Goal: Task Accomplishment & Management: Use online tool/utility

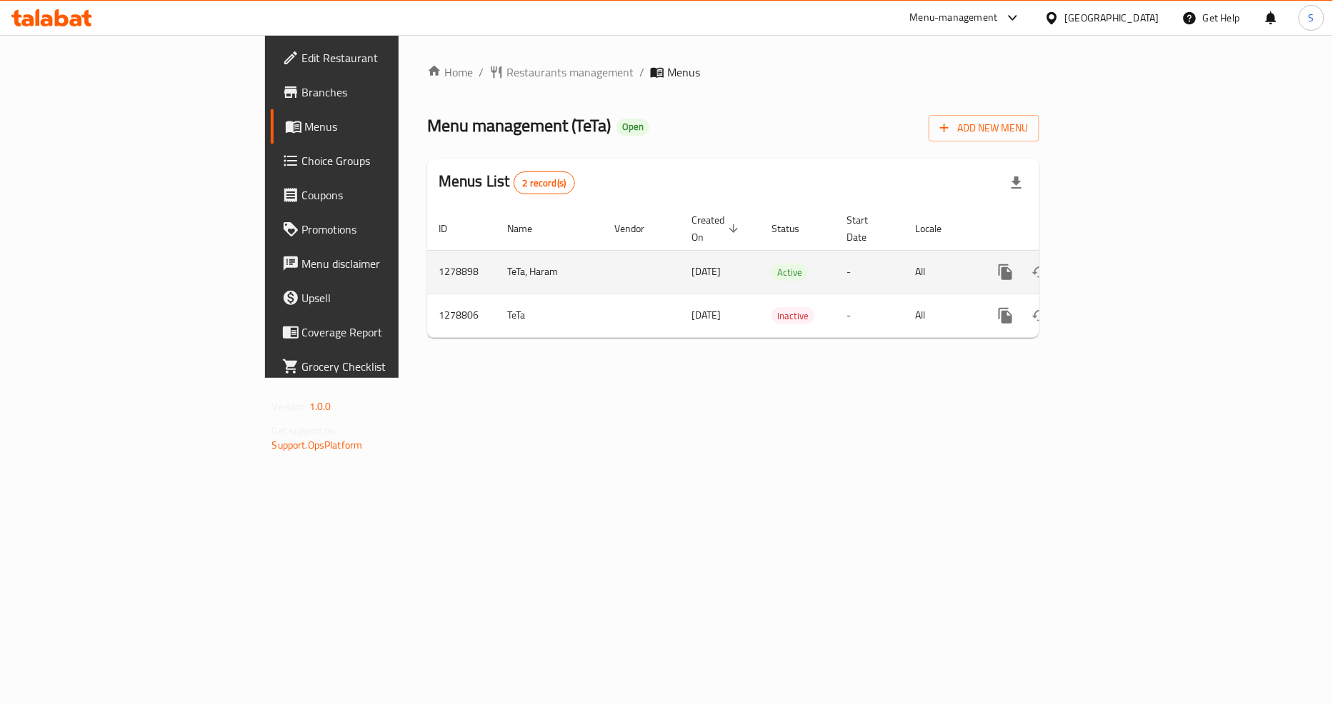
click at [1118, 264] on icon "enhanced table" at bounding box center [1108, 272] width 17 height 17
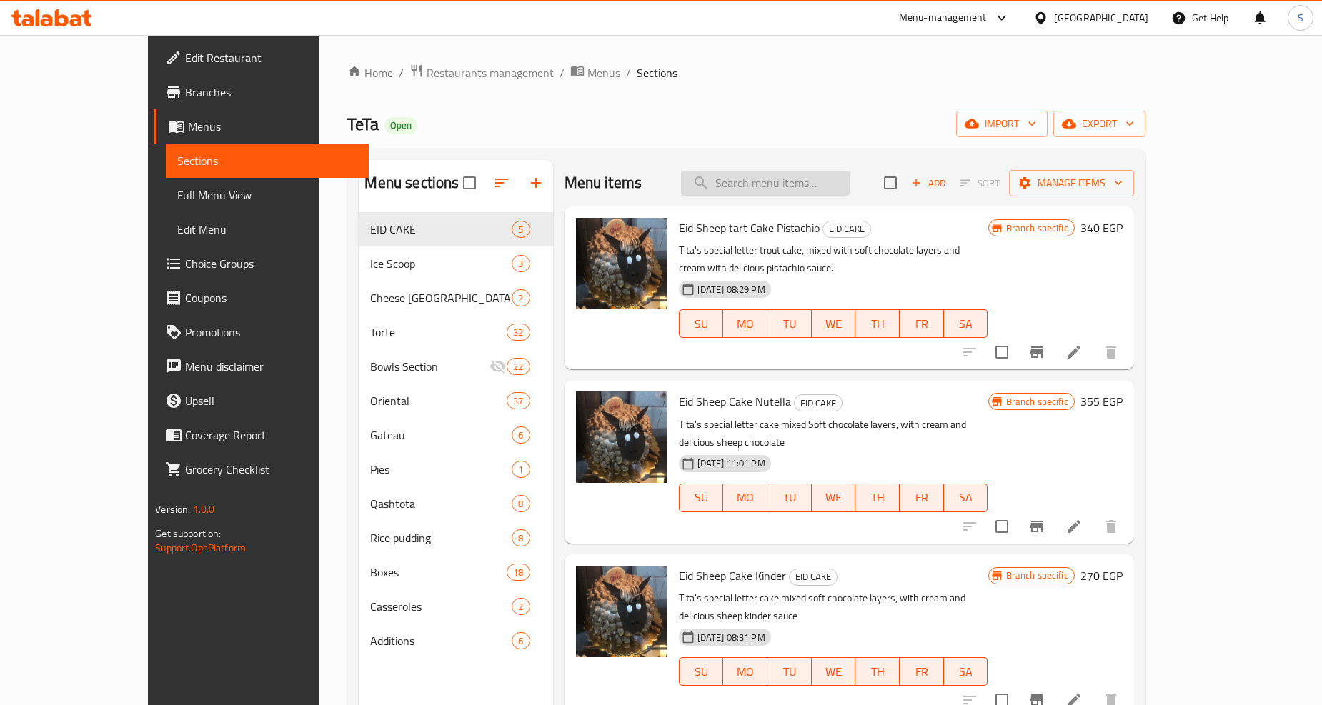
click at [795, 187] on input "search" at bounding box center [765, 183] width 169 height 25
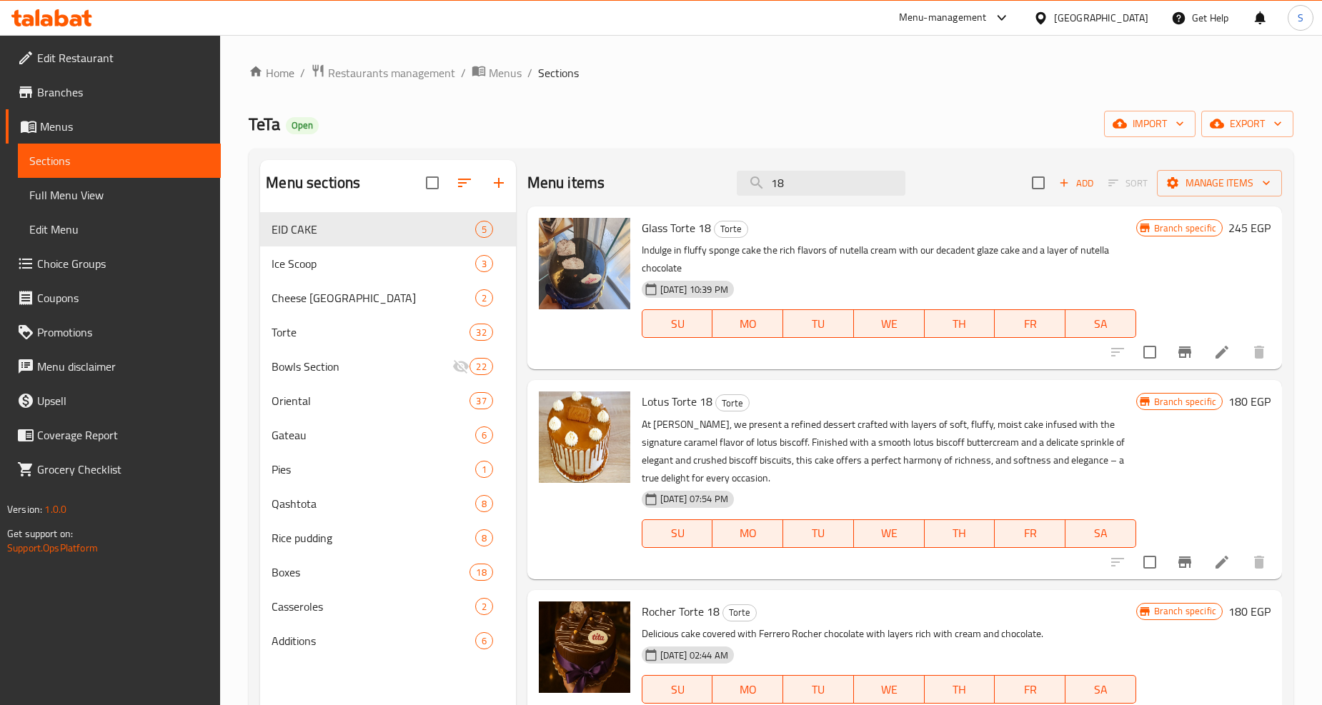
click at [679, 232] on span "Glass Torte 18" at bounding box center [676, 227] width 69 height 21
copy span "Torte"
click at [802, 187] on input "18" at bounding box center [821, 183] width 169 height 25
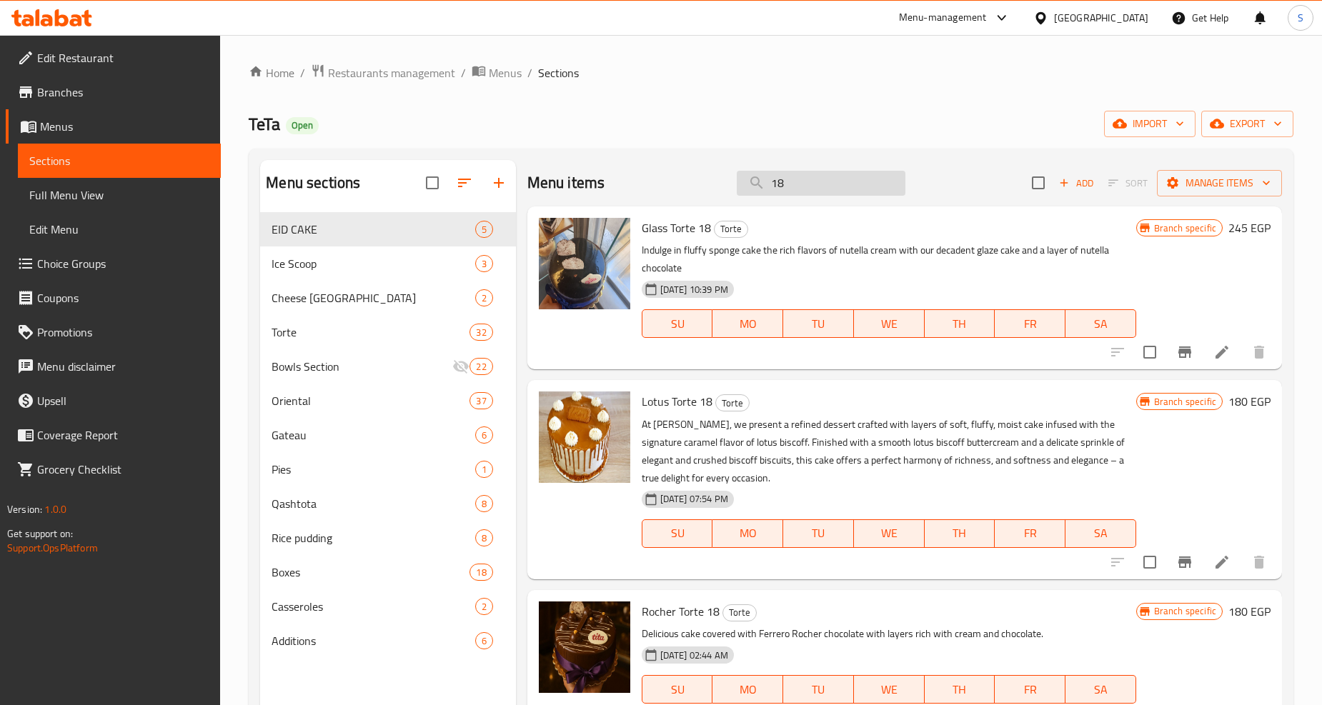
click at [802, 187] on input "18" at bounding box center [821, 183] width 169 height 25
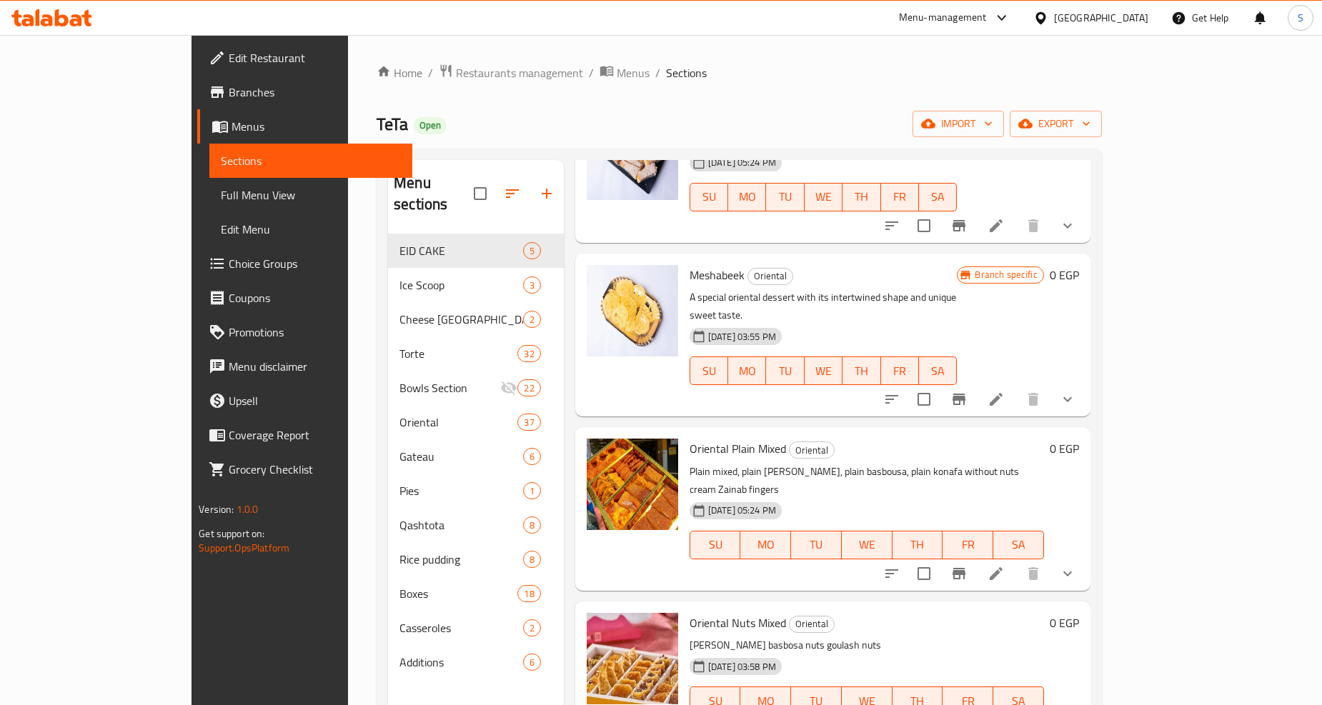
scroll to position [734, 0]
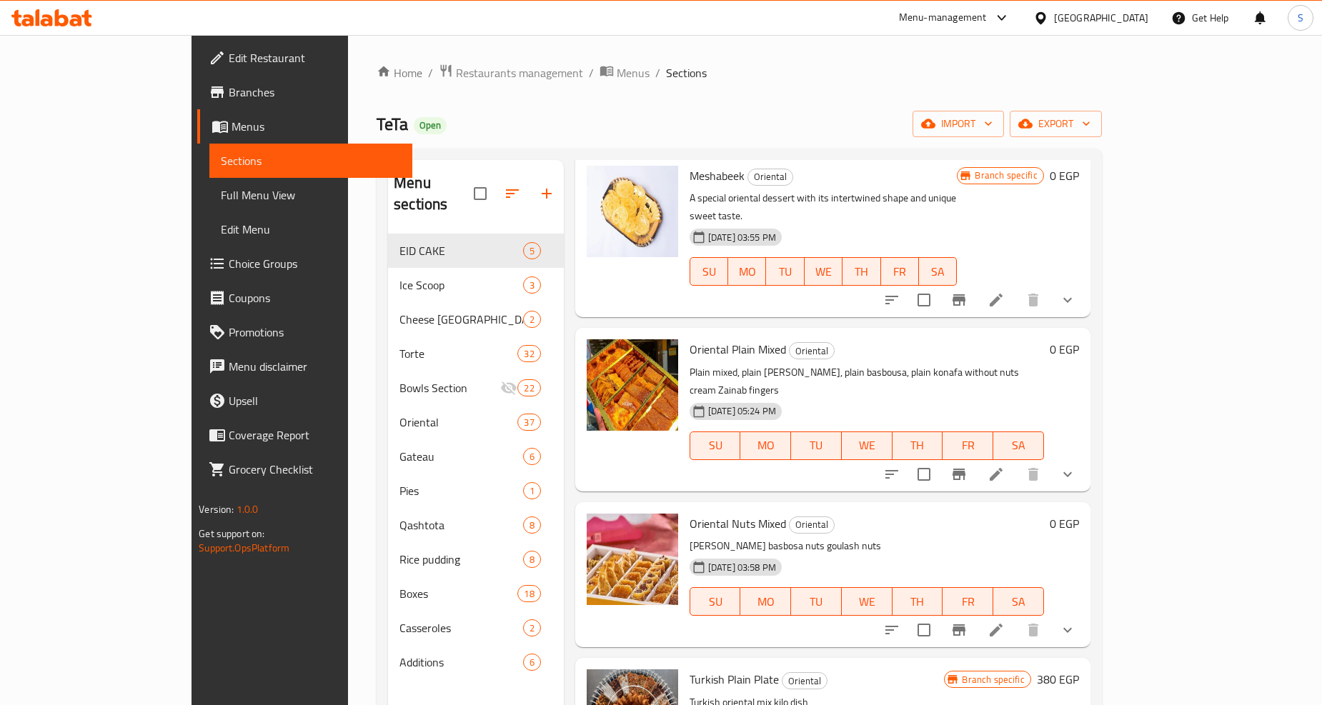
click at [722, 339] on span "Oriental Plain Mixed" at bounding box center [738, 349] width 96 height 21
copy h6 "Mixed"
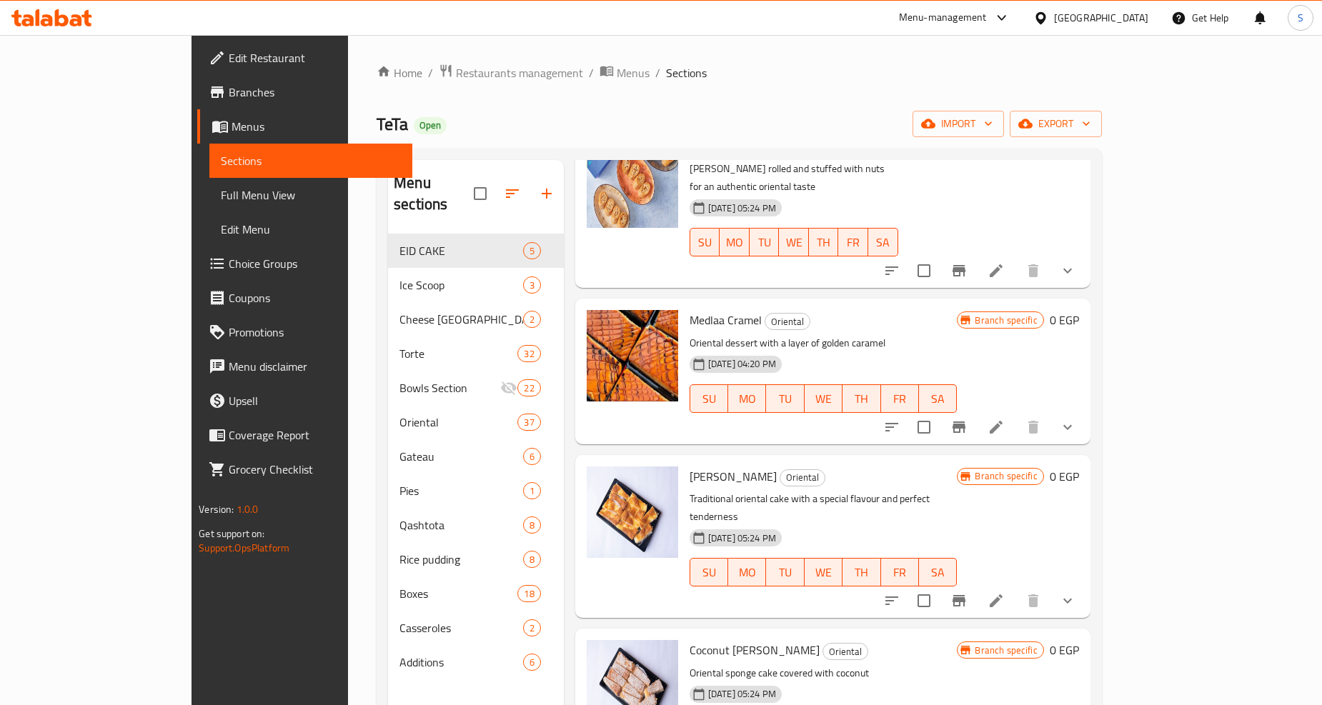
scroll to position [0, 0]
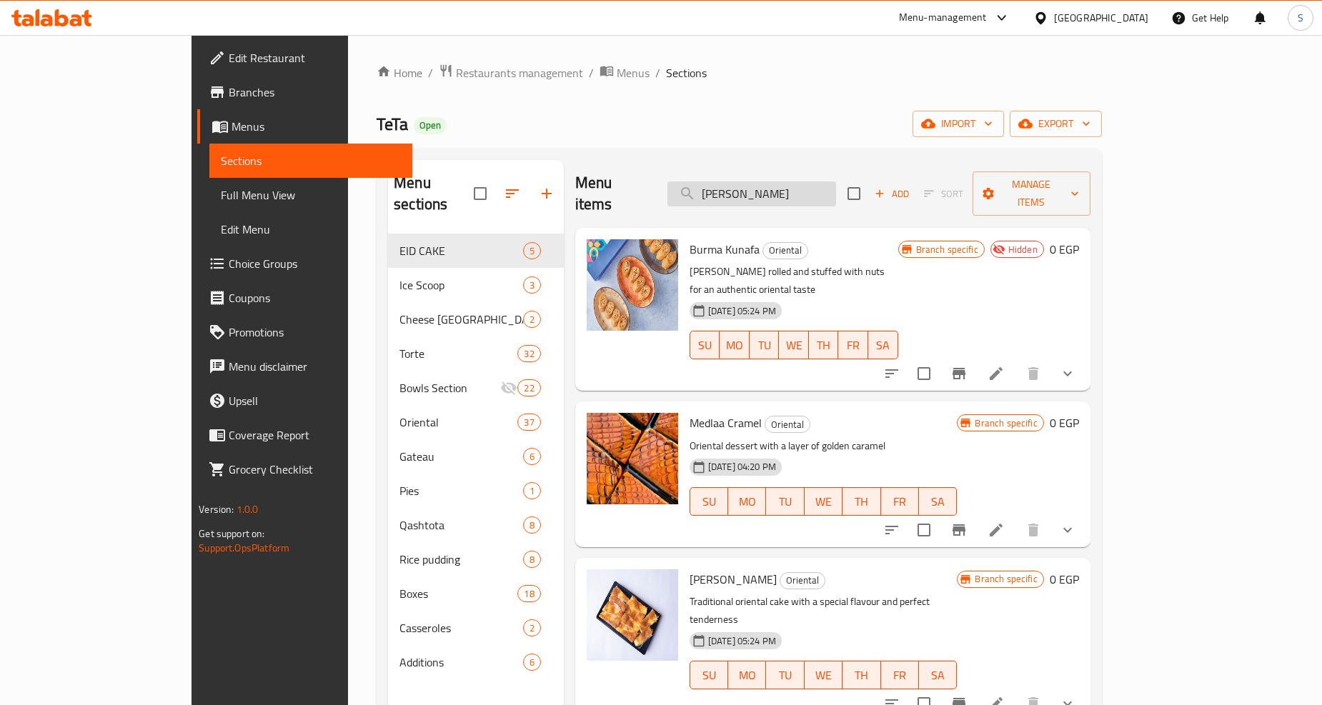
click at [775, 187] on input "[PERSON_NAME]" at bounding box center [751, 194] width 169 height 25
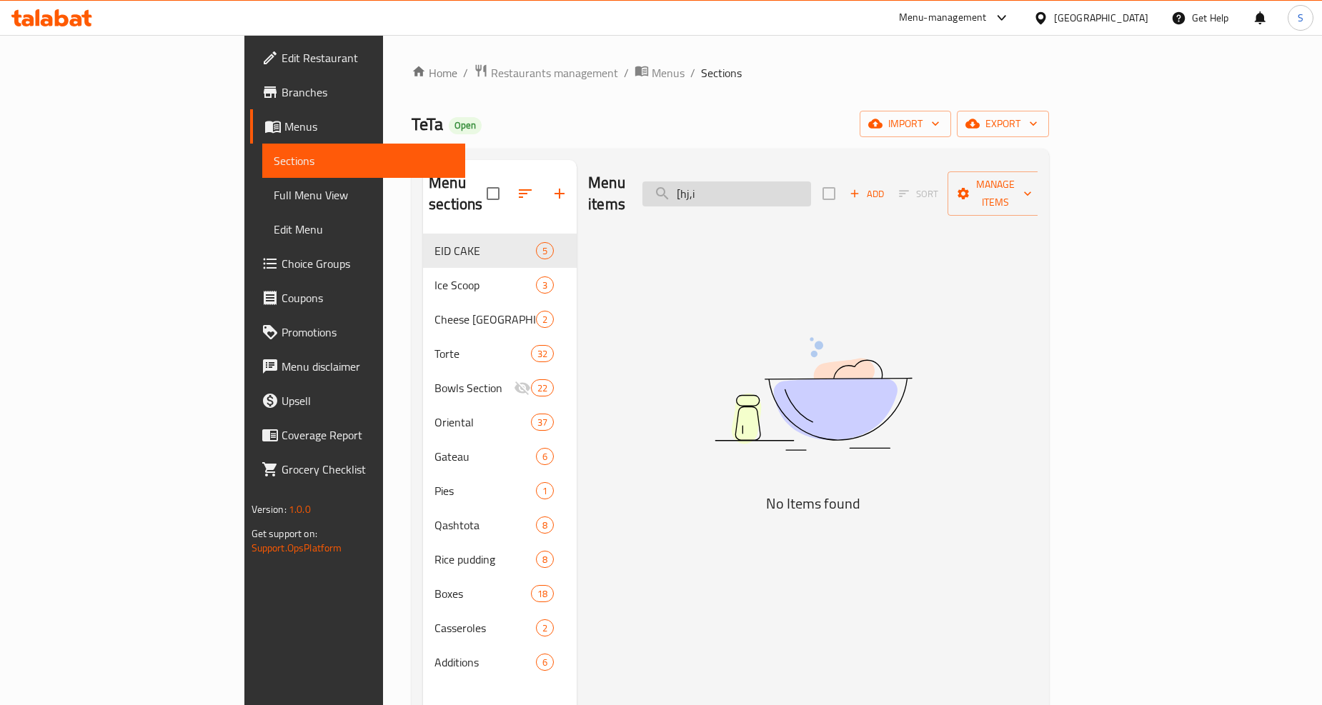
click at [774, 189] on input "[hj,i" at bounding box center [726, 194] width 169 height 25
click at [774, 188] on input "[hj,i" at bounding box center [726, 194] width 169 height 25
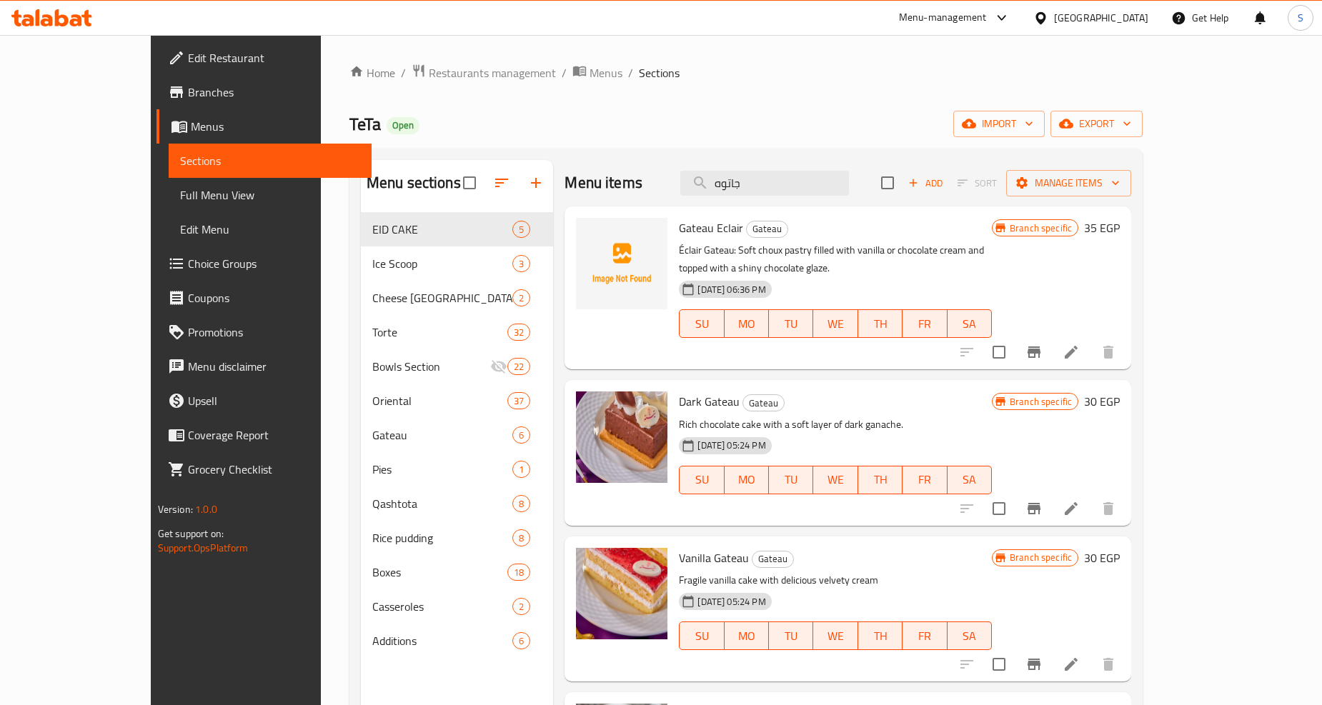
click at [680, 391] on span "Dark Gateau" at bounding box center [709, 401] width 61 height 21
copy h6 "Gateau"
click at [820, 183] on input "جاتوه" at bounding box center [764, 183] width 169 height 25
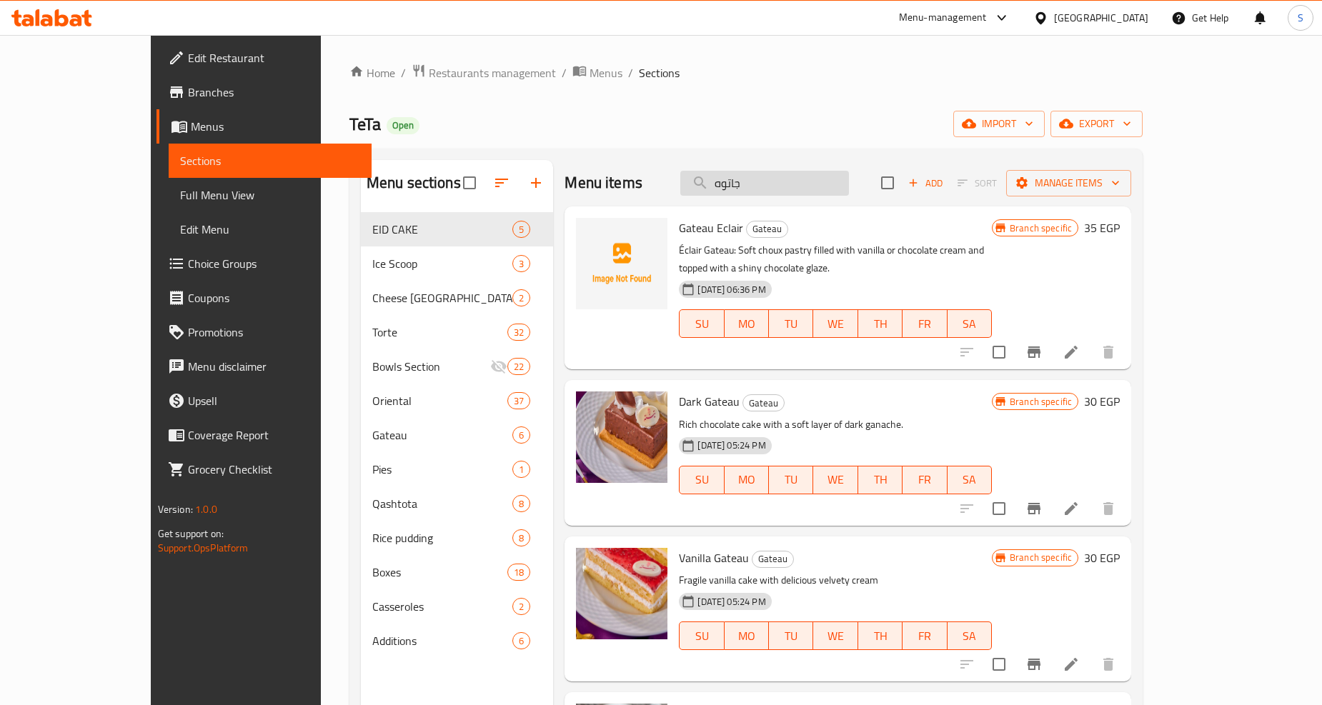
click at [820, 183] on input "جاتوه" at bounding box center [764, 183] width 169 height 25
paste input "لقشطوطة"
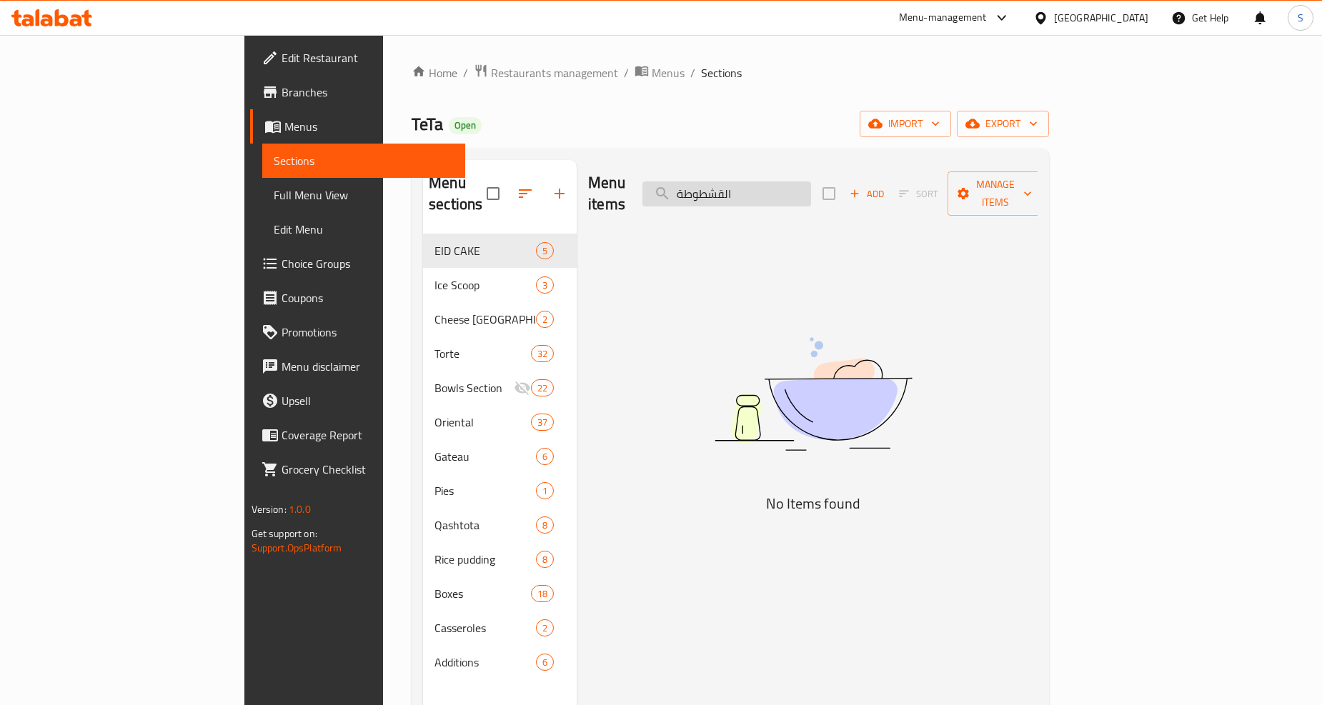
drag, startPoint x: 816, startPoint y: 186, endPoint x: 852, endPoint y: 191, distance: 36.8
click at [811, 191] on input "القشطوطة" at bounding box center [726, 194] width 169 height 25
click at [811, 189] on input "القشطوطة" at bounding box center [726, 194] width 169 height 25
click at [811, 187] on input "القشطوطة" at bounding box center [726, 194] width 169 height 25
click at [774, 188] on input "قشطوطة" at bounding box center [726, 194] width 169 height 25
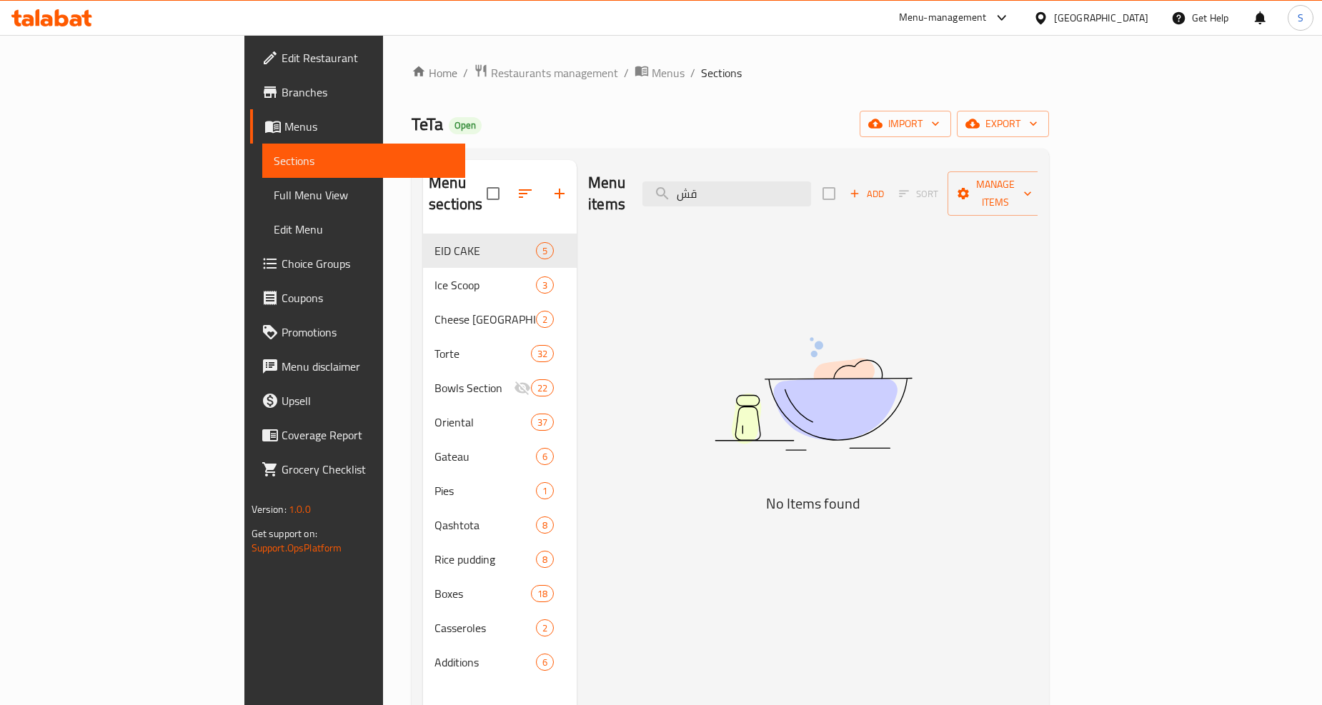
type input "ق"
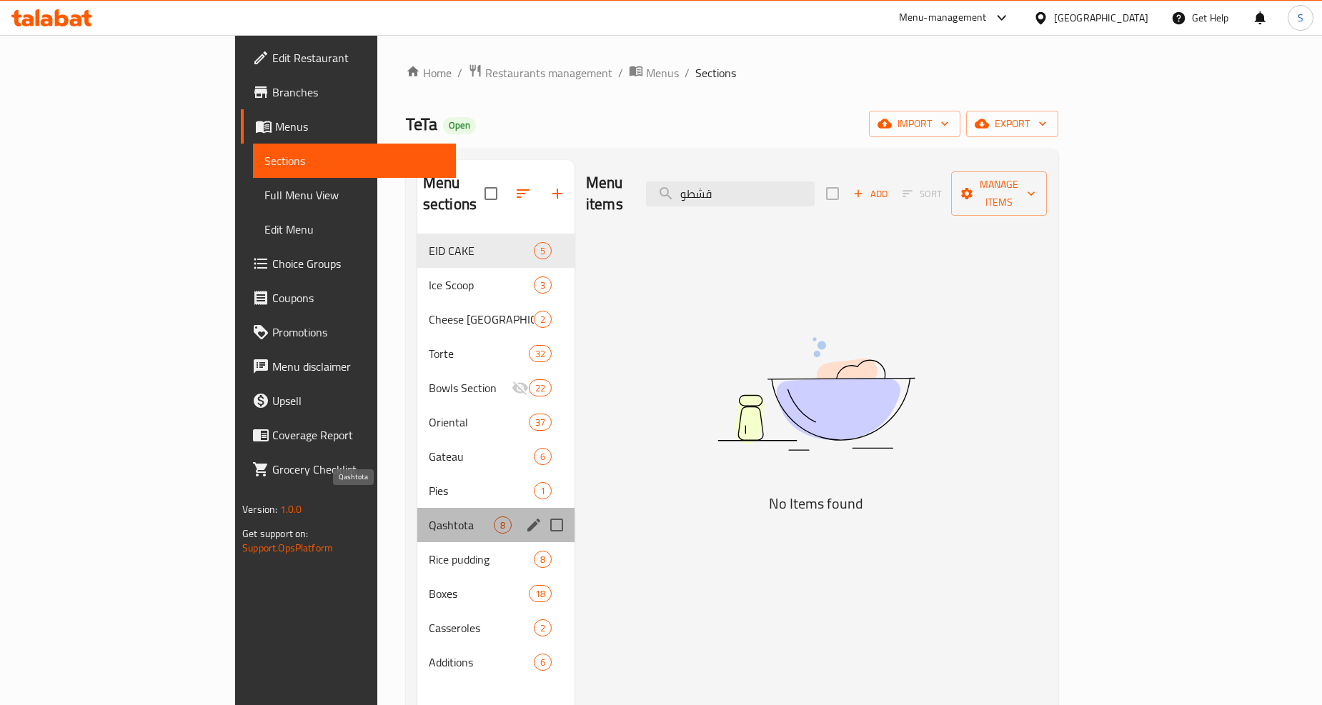
click at [429, 517] on span "Qashtota" at bounding box center [461, 525] width 65 height 17
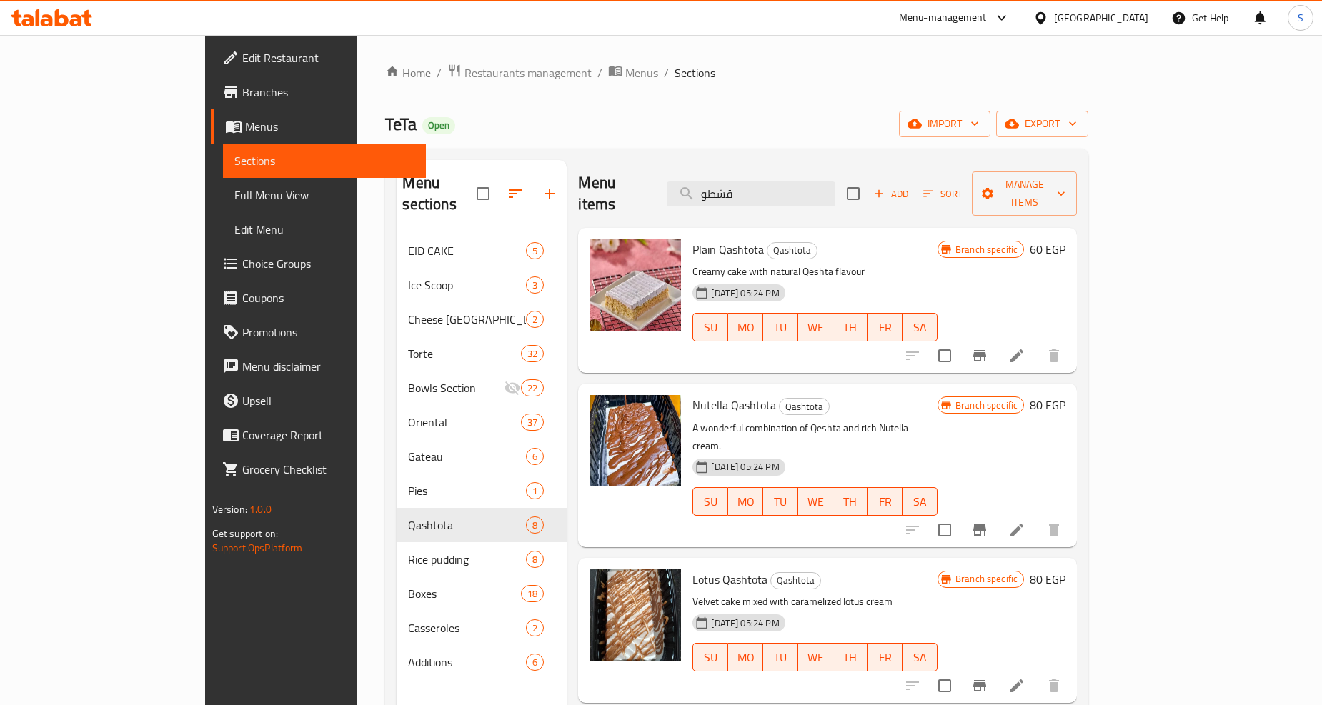
click at [692, 239] on span "Plain Qashtota" at bounding box center [727, 249] width 71 height 21
copy h6 "Qashtota"
click at [807, 182] on input "قشطو" at bounding box center [751, 194] width 169 height 25
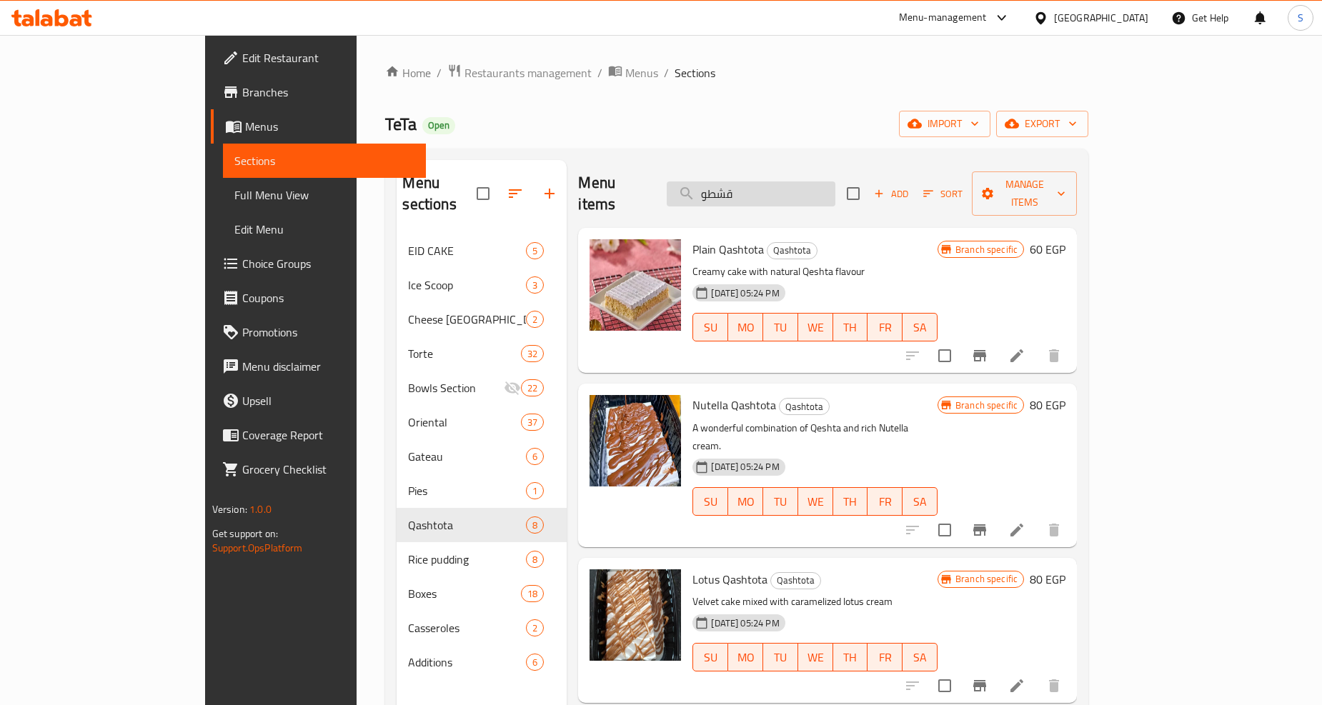
click at [807, 182] on input "قشطو" at bounding box center [751, 194] width 169 height 25
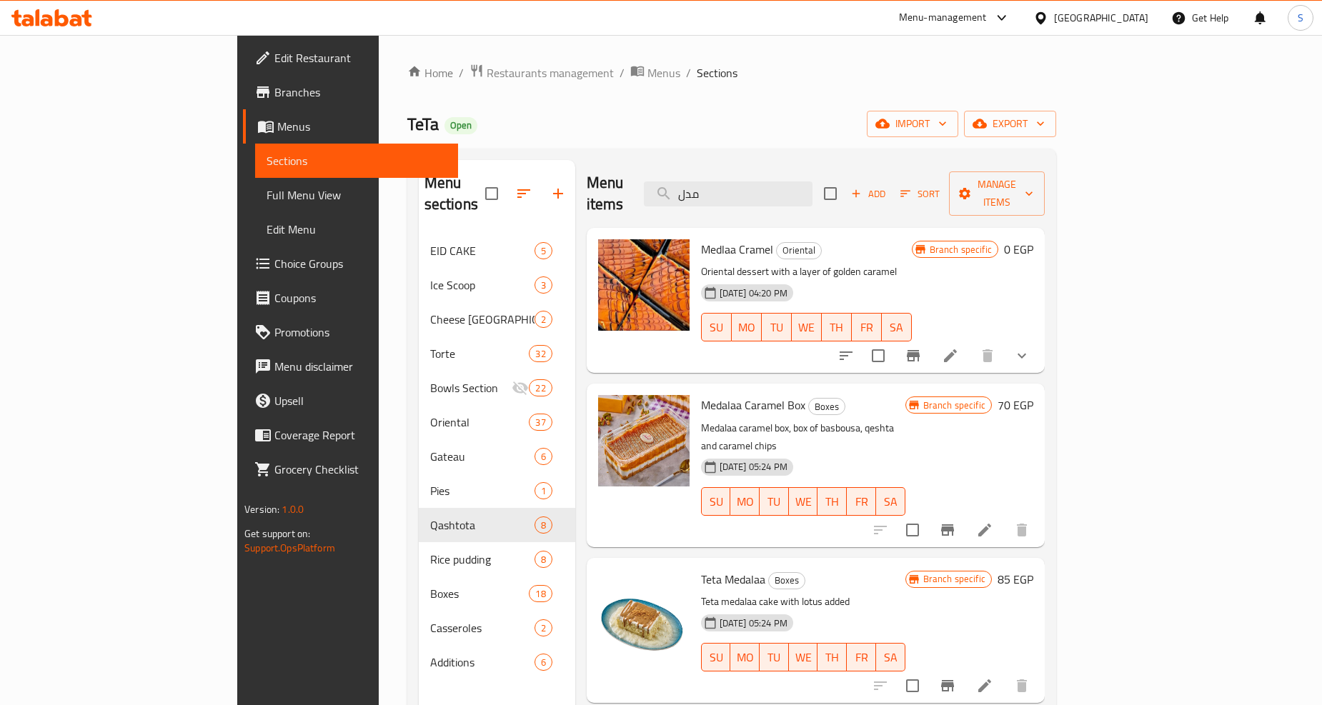
click at [701, 239] on span "Medlaa Cramel" at bounding box center [737, 249] width 72 height 21
copy span "Medlaa"
click at [781, 188] on input "مدل" at bounding box center [728, 194] width 169 height 25
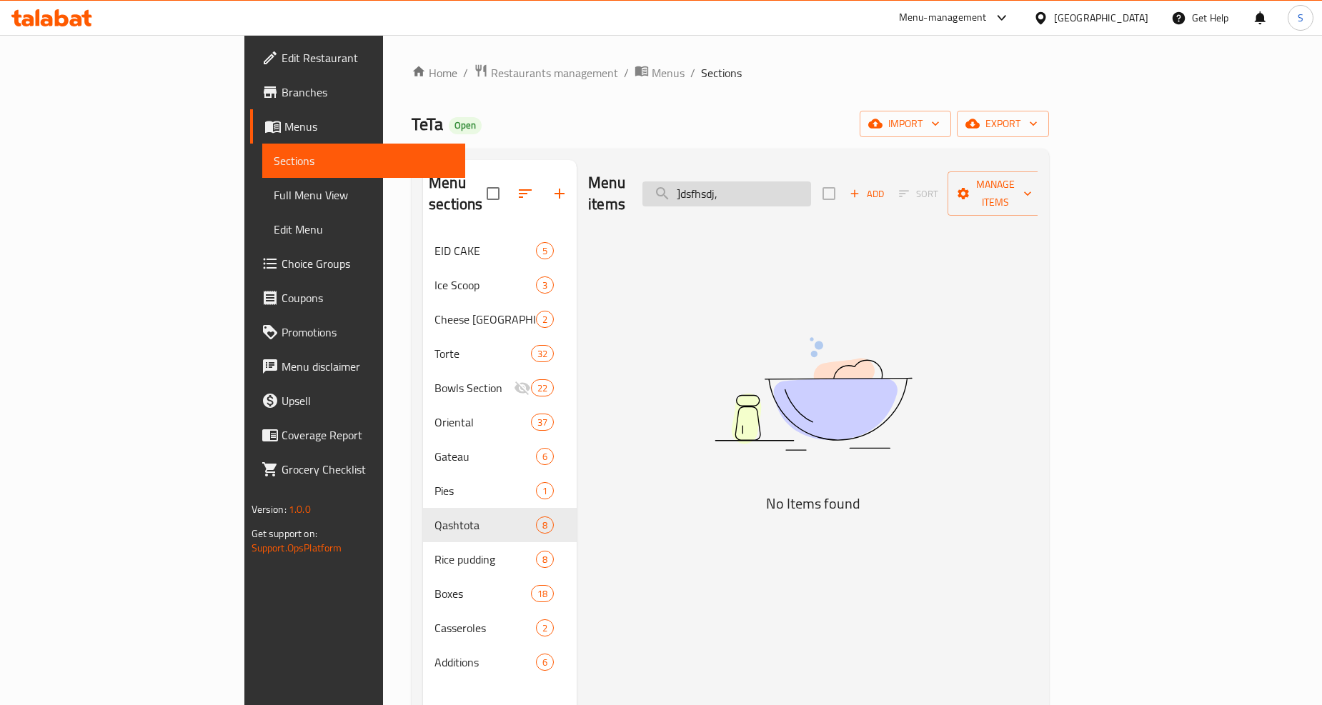
click at [786, 190] on input "]dsfhsdj," at bounding box center [726, 194] width 169 height 25
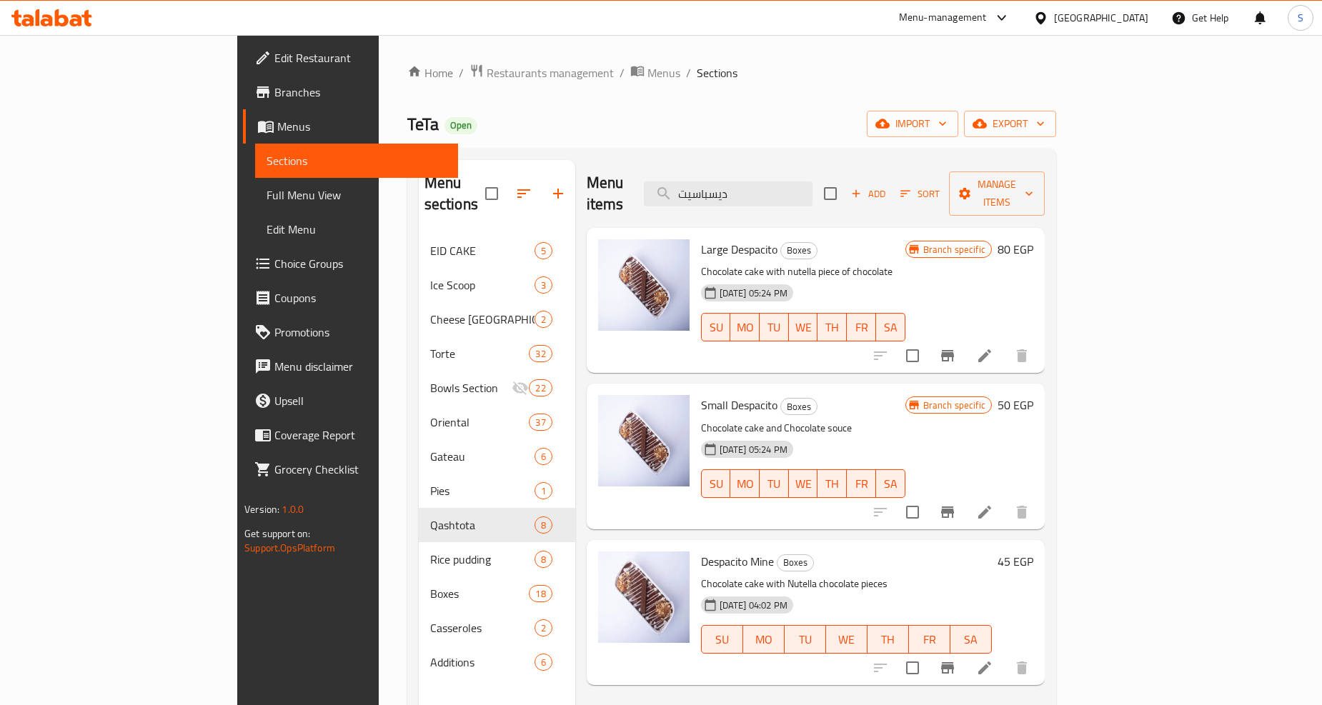
type input "ديسباسيت"
click at [702, 239] on span "Large Despacito" at bounding box center [739, 249] width 76 height 21
copy h6 "Despacito"
click at [701, 239] on span "Large Despacito" at bounding box center [739, 249] width 76 height 21
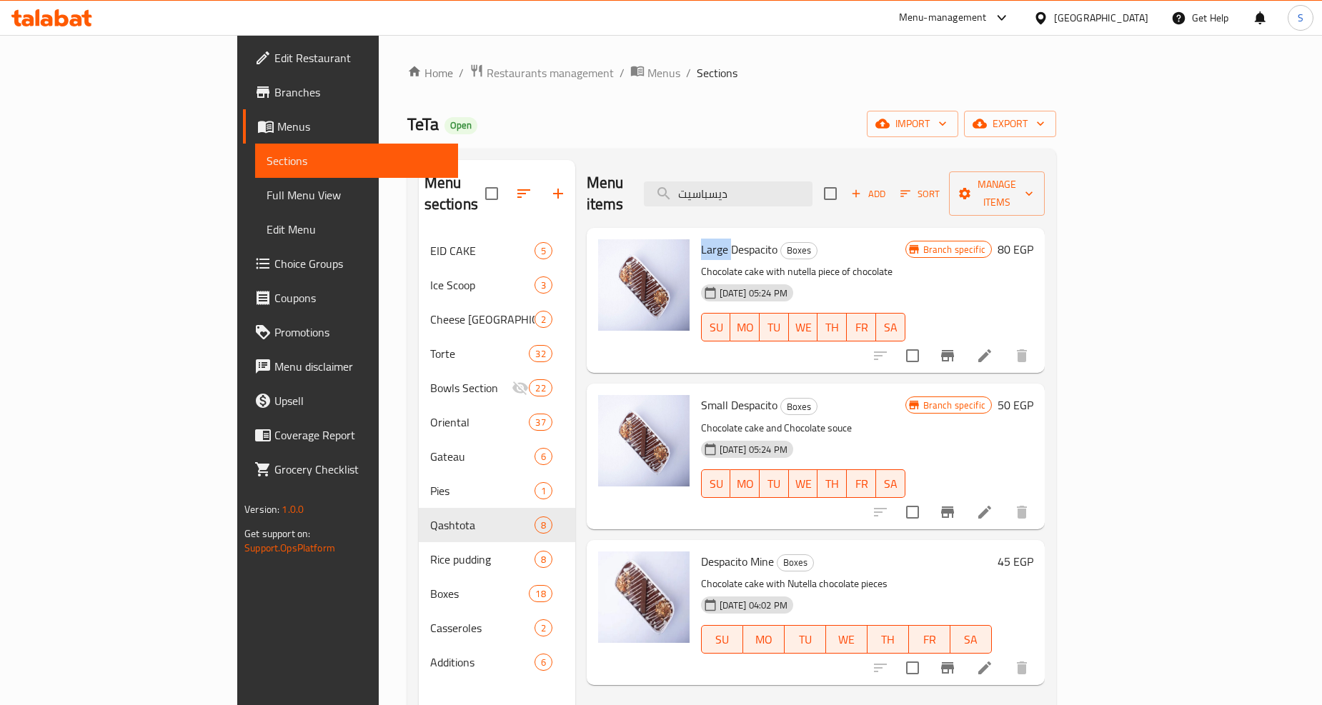
click at [701, 239] on span "Large Despacito" at bounding box center [739, 249] width 76 height 21
copy span "Large"
click at [701, 394] on span "Small Despacito" at bounding box center [739, 404] width 76 height 21
copy span "Small"
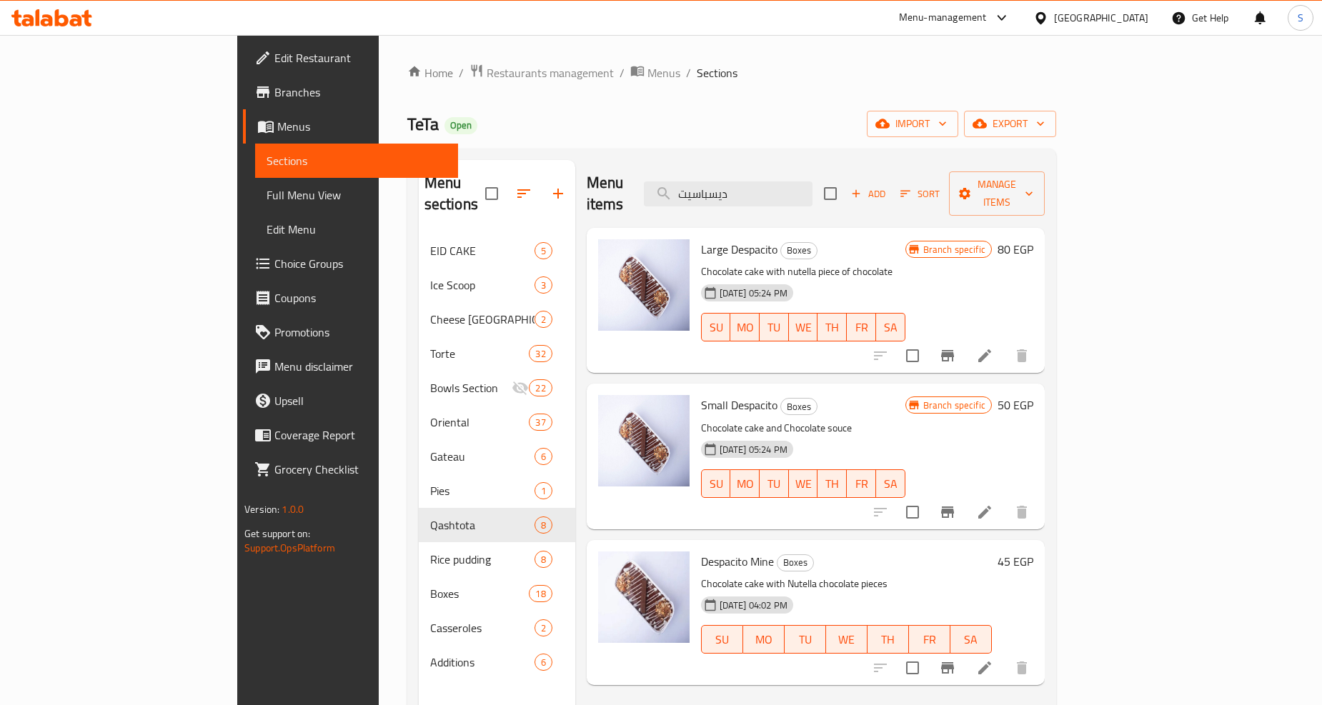
click at [701, 551] on span "Despacito Mine" at bounding box center [737, 561] width 73 height 21
copy h6 "Mine"
click at [487, 76] on span "Restaurants management" at bounding box center [550, 72] width 127 height 17
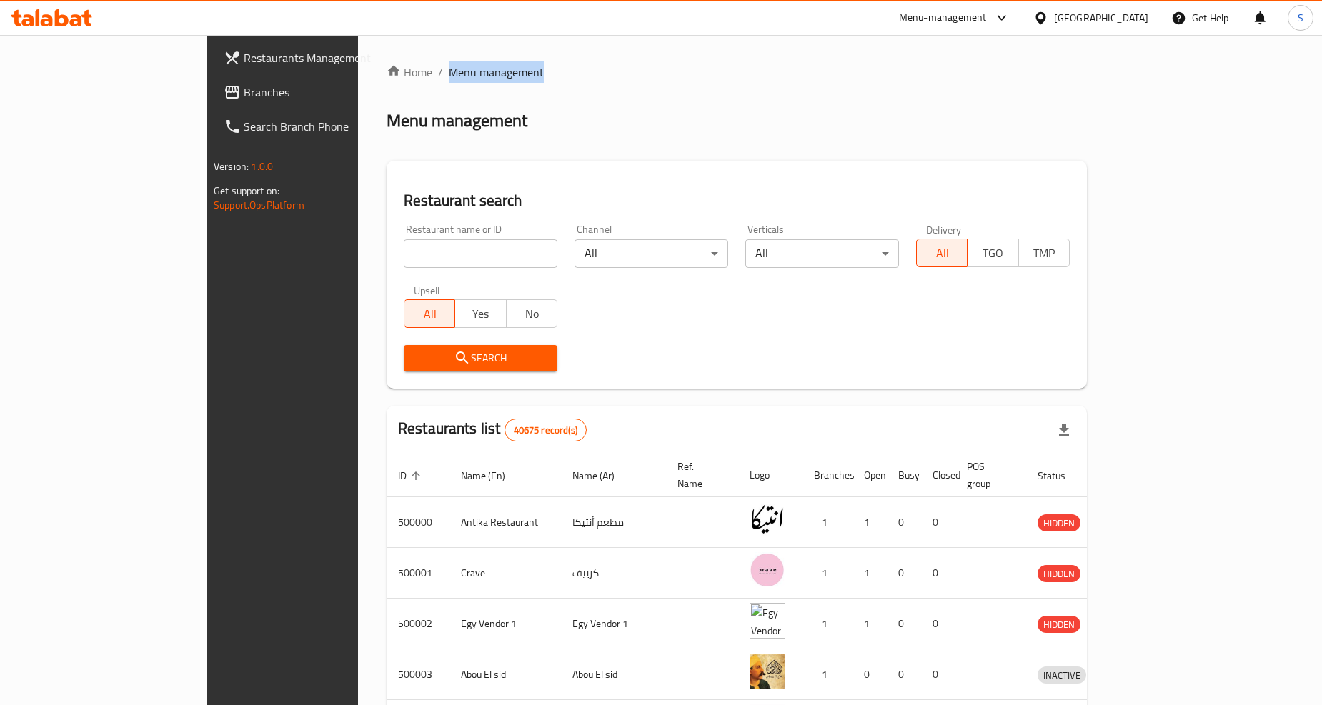
drag, startPoint x: 314, startPoint y: 74, endPoint x: 459, endPoint y: 79, distance: 145.2
click at [459, 79] on ol "Home / Menu management" at bounding box center [737, 72] width 700 height 17
